Goal: Transaction & Acquisition: Purchase product/service

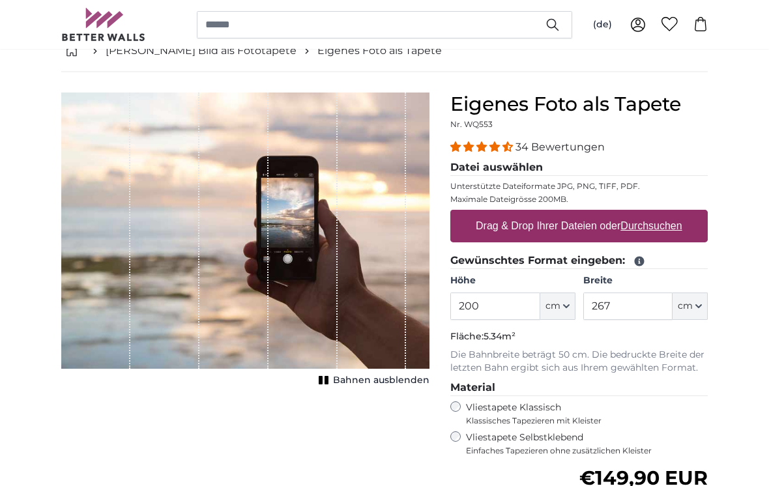
scroll to position [77, 0]
click at [699, 308] on icon "button" at bounding box center [698, 306] width 5 height 3
click at [712, 339] on link "Centimeter (cm)" at bounding box center [690, 340] width 115 height 23
click at [637, 309] on input "267" at bounding box center [627, 306] width 89 height 27
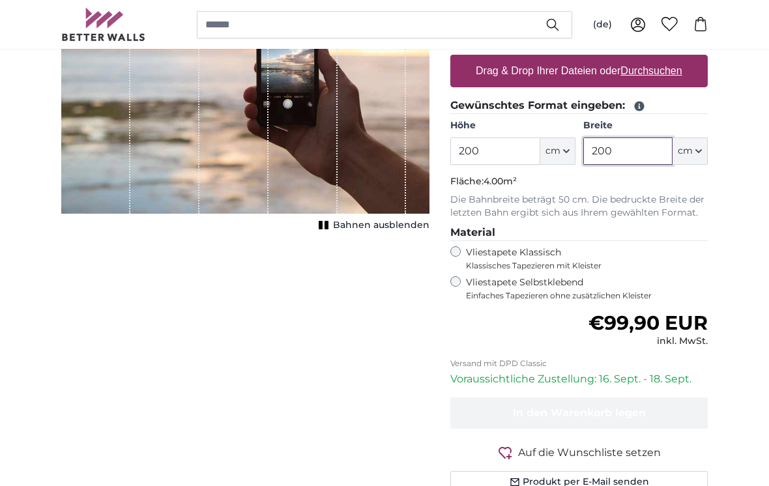
scroll to position [232, 0]
type input "200"
click at [467, 278] on label "Vliestapete Selbstklebend Einfaches Tapezieren ohne zusätzlichen Kleister" at bounding box center [587, 288] width 242 height 25
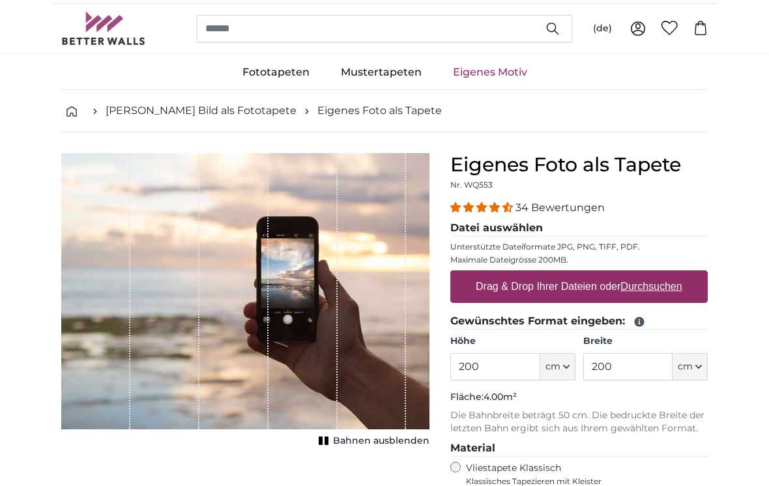
scroll to position [16, 0]
click at [667, 289] on u "Durchsuchen" at bounding box center [651, 286] width 61 height 11
click at [667, 275] on input "Drag & Drop Ihrer Dateien oder Durchsuchen" at bounding box center [578, 273] width 257 height 4
type input "**********"
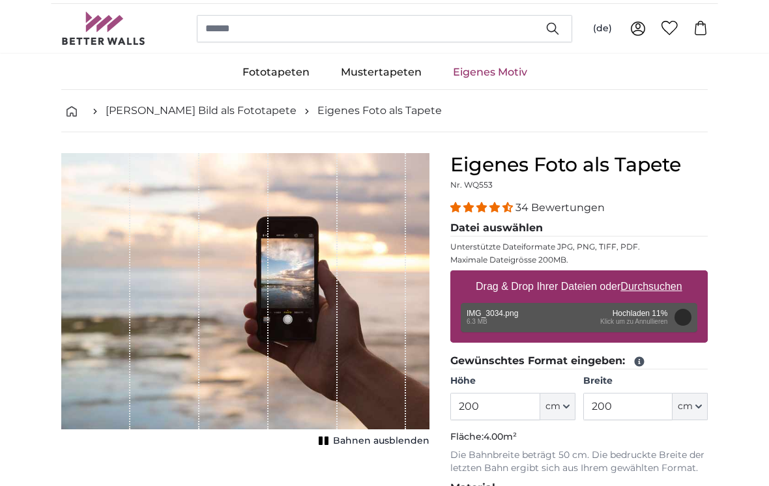
click at [655, 319] on div "Entfernen Nochmal versuchen Entfernen Hochladen Abbrechen Nochmal versuchen Ent…" at bounding box center [579, 317] width 237 height 29
click at [686, 321] on button "Abbrechen" at bounding box center [682, 317] width 17 height 17
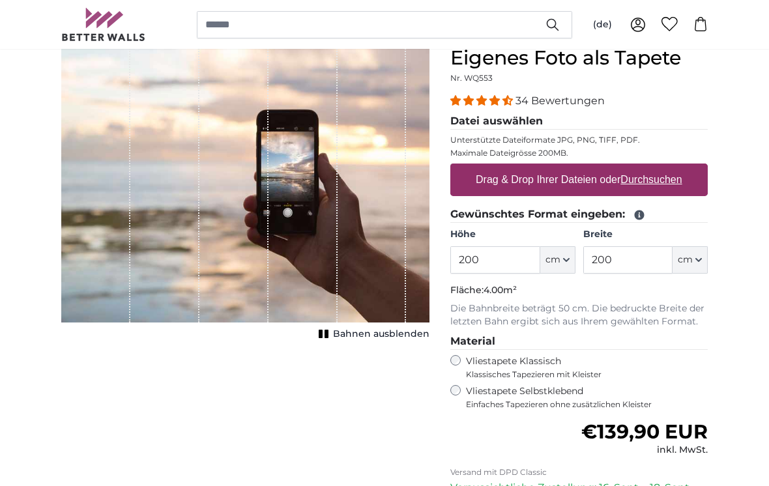
scroll to position [129, 0]
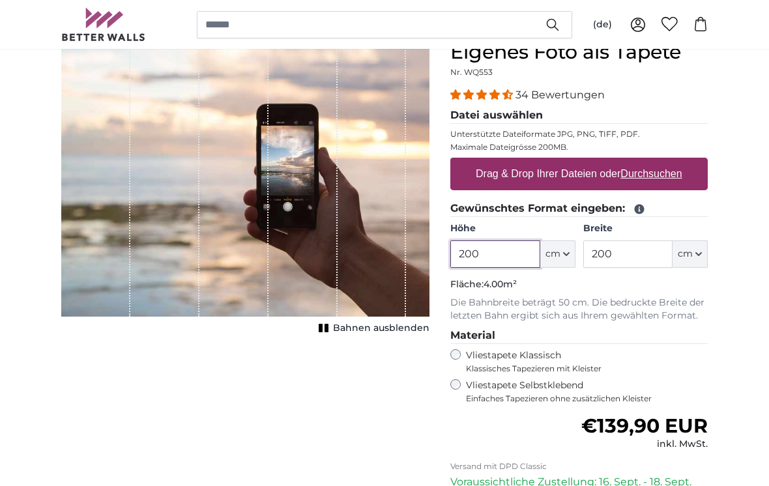
click at [513, 257] on input "200" at bounding box center [494, 253] width 89 height 27
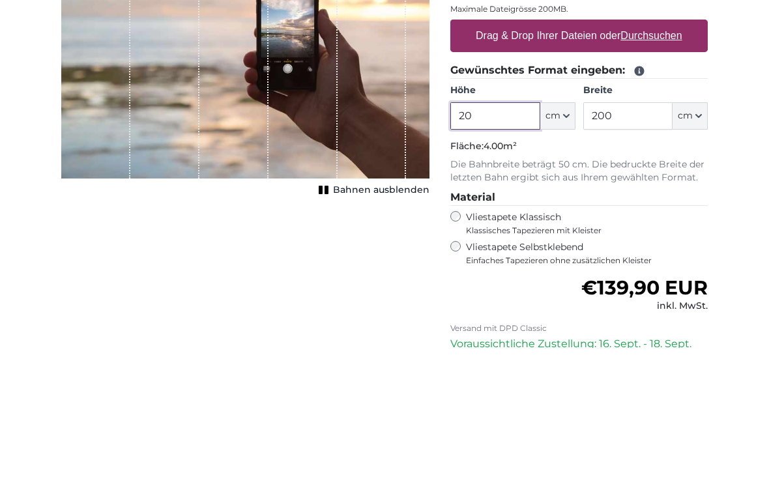
type input "2"
type input "150"
